Goal: Complete application form: Complete application form

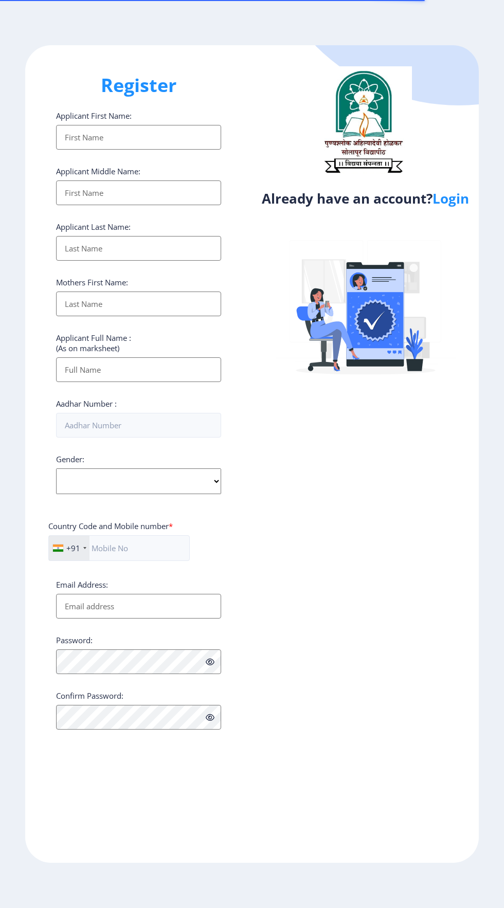
select select
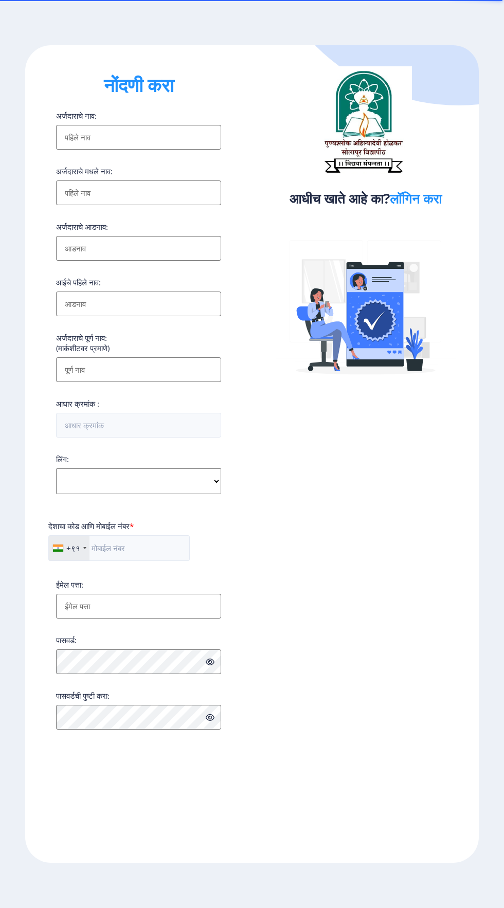
click at [429, 201] on font "लॉगिन करा" at bounding box center [416, 198] width 52 height 19
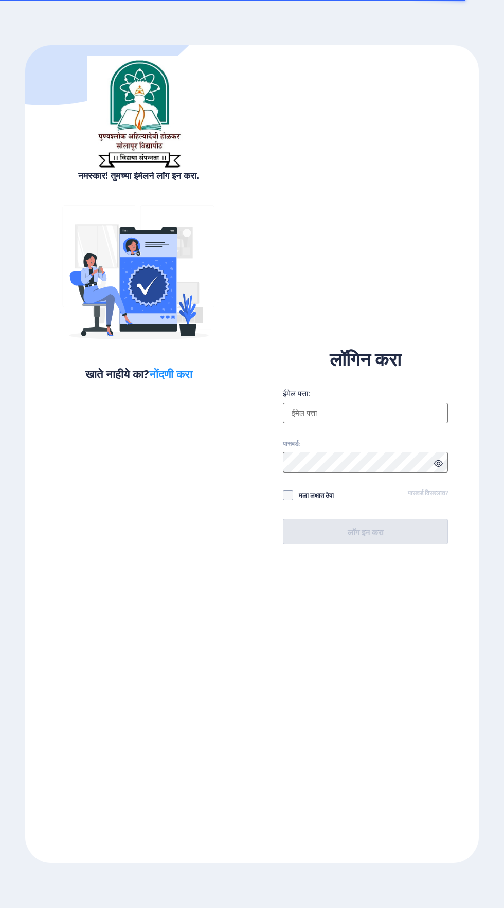
click at [363, 423] on input "ईमेल पत्ता:" at bounding box center [365, 413] width 165 height 21
type input "[EMAIL_ADDRESS][DOMAIN_NAME]"
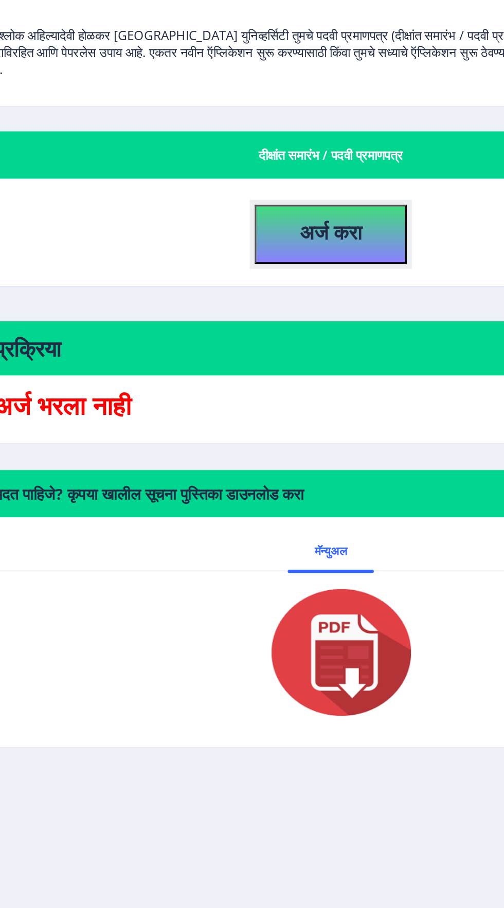
click at [261, 304] on button "अर्ज करा" at bounding box center [266, 294] width 93 height 36
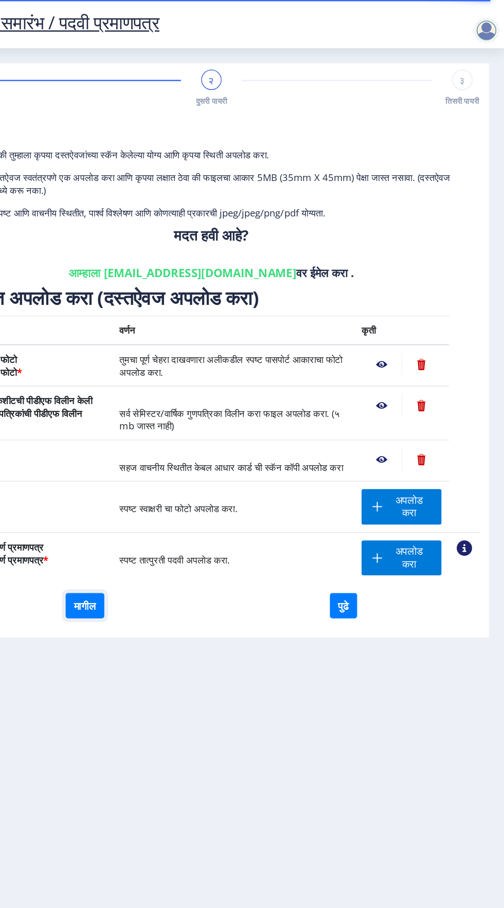
click at [163, 498] on font "मागील" at bounding box center [164, 491] width 18 height 11
select select "Regular"
select select "Physics (Material Science)"
select select "2021"
select select "March"
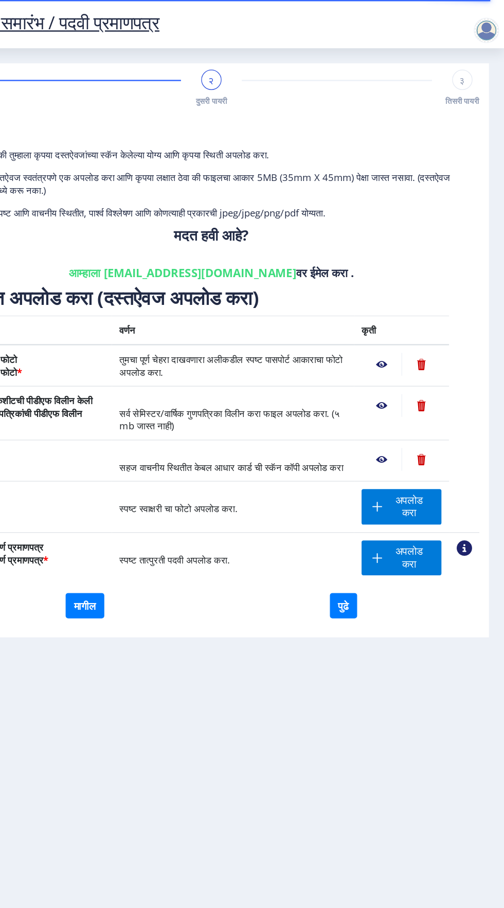
select select "Grade A"
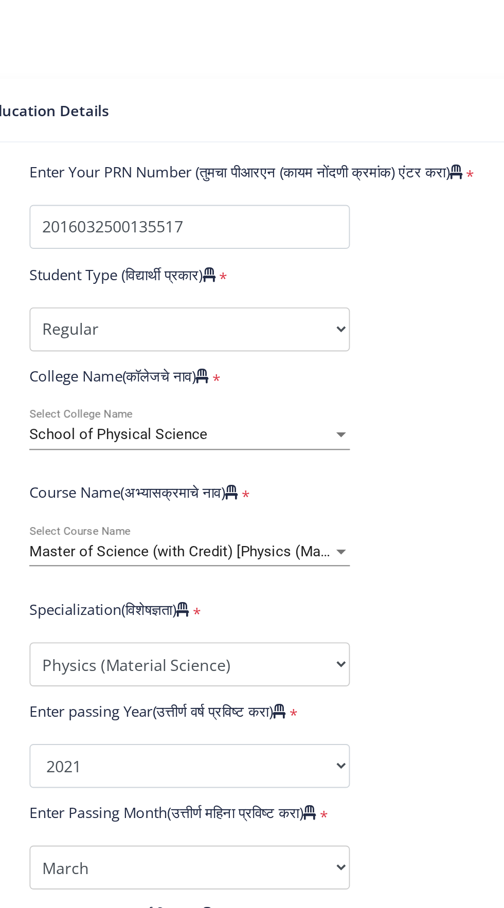
scroll to position [10, 0]
